Goal: Complete application form

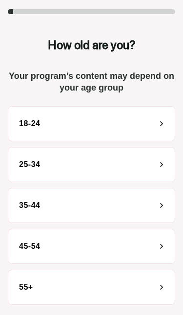
click at [104, 288] on div "55+" at bounding box center [91, 287] width 167 height 35
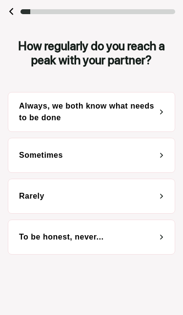
click at [160, 152] on div "Sometimes" at bounding box center [91, 155] width 167 height 35
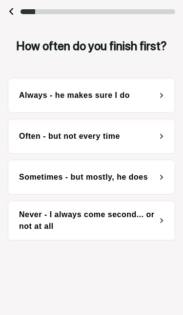
click at [155, 178] on div "Sometimes - but mostly, he does" at bounding box center [91, 177] width 167 height 35
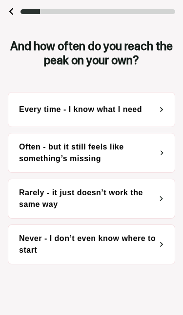
click at [149, 149] on div "Often - but it still feels like something’s missing" at bounding box center [89, 152] width 141 height 23
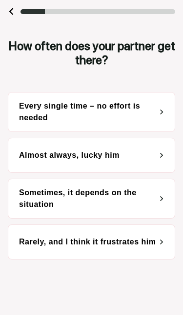
click at [152, 154] on div "Almost always, lucky him" at bounding box center [91, 155] width 167 height 35
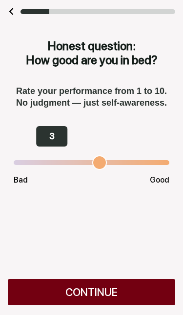
click at [96, 293] on div "CONTINUE" at bounding box center [91, 292] width 167 height 26
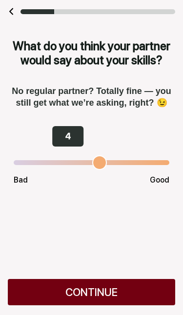
type input "*"
click at [97, 289] on div "CONTINUE" at bounding box center [91, 292] width 167 height 26
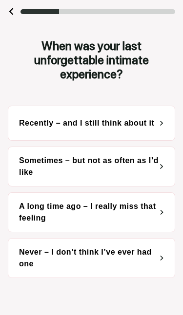
click at [135, 159] on div "Sometimes – but not as often as I’d like" at bounding box center [89, 166] width 140 height 23
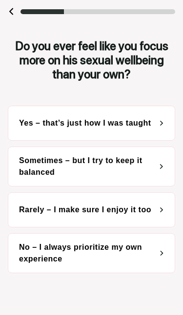
click at [133, 121] on div "Yes – that’s just how I was taught" at bounding box center [85, 123] width 132 height 12
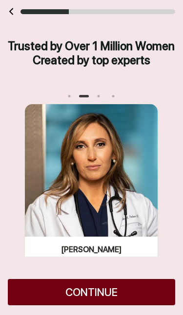
click at [115, 275] on div "CONTINUE" at bounding box center [91, 286] width 183 height 58
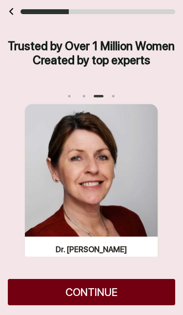
click at [100, 291] on div "CONTINUE" at bounding box center [91, 292] width 167 height 26
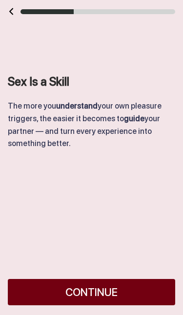
click at [108, 289] on div "CONTINUE" at bounding box center [91, 292] width 167 height 26
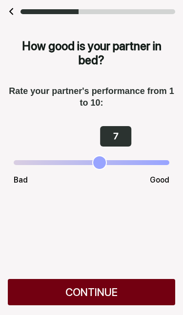
type input "*"
click at [98, 289] on div "CONTINUE" at bounding box center [91, 292] width 167 height 26
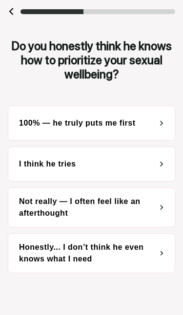
click at [155, 162] on div "I think he tries" at bounding box center [91, 164] width 167 height 35
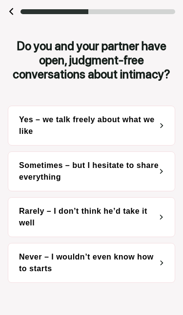
click at [102, 170] on div "Sometimes – but I hesitate to share everything" at bounding box center [89, 171] width 141 height 23
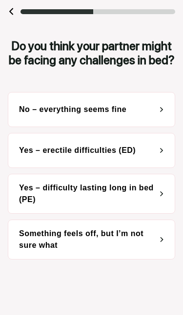
click at [122, 115] on div "No – everything seems fine" at bounding box center [72, 110] width 107 height 12
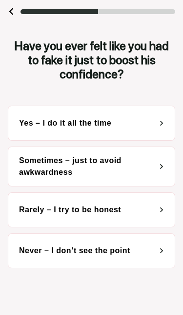
click at [80, 117] on div "Yes – I do it all the time" at bounding box center [65, 123] width 92 height 12
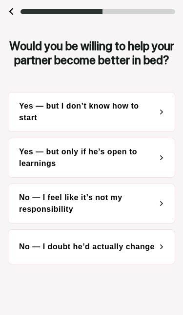
click at [116, 122] on div "Yes — but I don’t know how to start" at bounding box center [89, 111] width 140 height 23
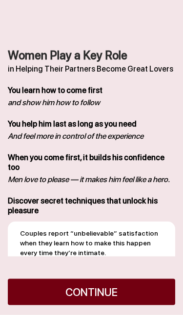
scroll to position [48, 0]
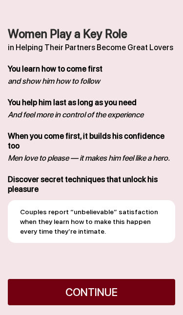
click at [102, 285] on div "CONTINUE" at bounding box center [91, 292] width 167 height 26
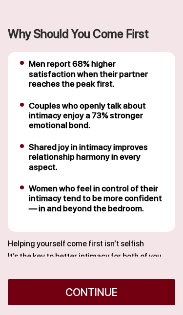
click at [99, 292] on div "CONTINUE" at bounding box center [91, 292] width 167 height 26
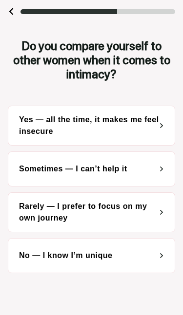
click at [92, 250] on div "No — I know I’m unique" at bounding box center [65, 256] width 93 height 12
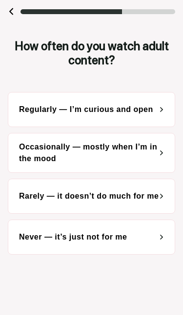
click at [102, 231] on div "Never — it’s just not for me" at bounding box center [73, 237] width 108 height 12
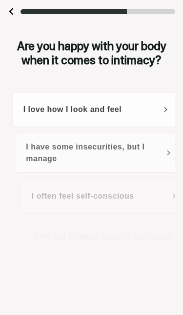
click at [96, 190] on div "I often feel self-conscious" at bounding box center [70, 196] width 102 height 12
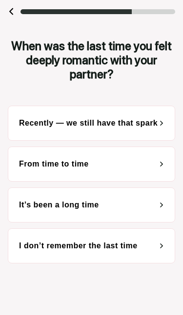
scroll to position [0, 0]
click at [92, 205] on div "It’s been a long time" at bounding box center [59, 205] width 80 height 12
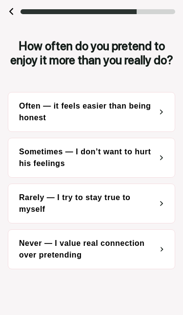
click at [104, 170] on div "Sometimes — I don’t want to hurt his feelings" at bounding box center [89, 157] width 141 height 23
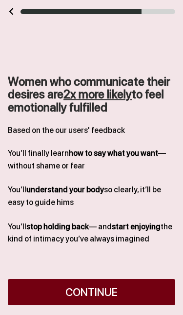
click at [91, 289] on div "CONTINUE" at bounding box center [91, 292] width 167 height 26
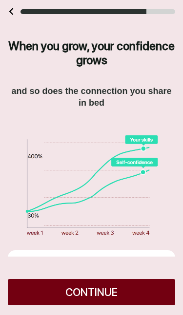
click at [94, 290] on div "CONTINUE" at bounding box center [91, 292] width 167 height 26
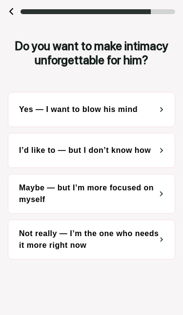
click at [102, 108] on div "Yes — I want to blow his mind" at bounding box center [78, 110] width 118 height 12
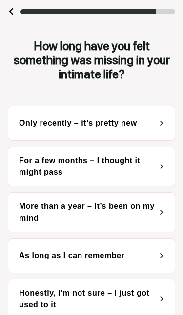
click at [140, 251] on div "As long as I can remember" at bounding box center [91, 255] width 167 height 35
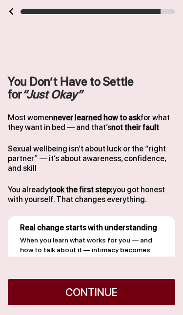
click at [99, 296] on div "CONTINUE" at bounding box center [91, 292] width 167 height 26
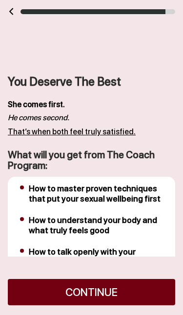
click at [94, 296] on div "CONTINUE" at bounding box center [91, 292] width 167 height 26
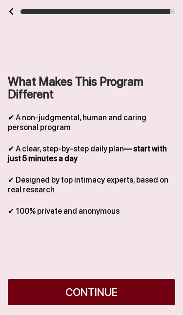
click at [93, 294] on div "CONTINUE" at bounding box center [91, 292] width 167 height 26
